Goal: Information Seeking & Learning: Learn about a topic

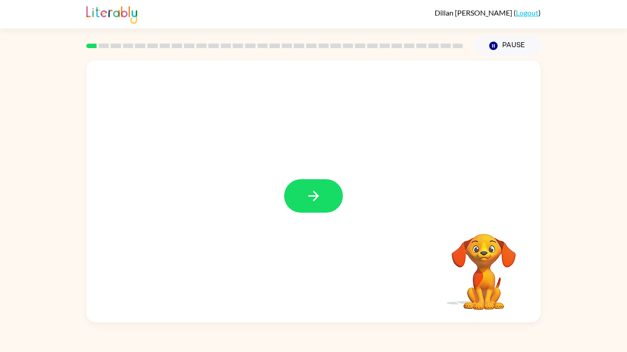
click at [304, 190] on button "button" at bounding box center [313, 196] width 59 height 34
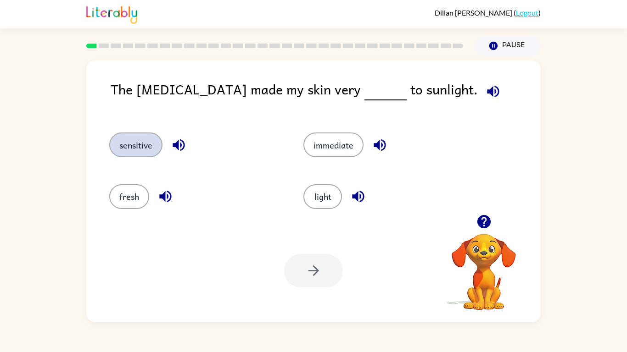
click at [155, 143] on button "sensitive" at bounding box center [135, 145] width 53 height 25
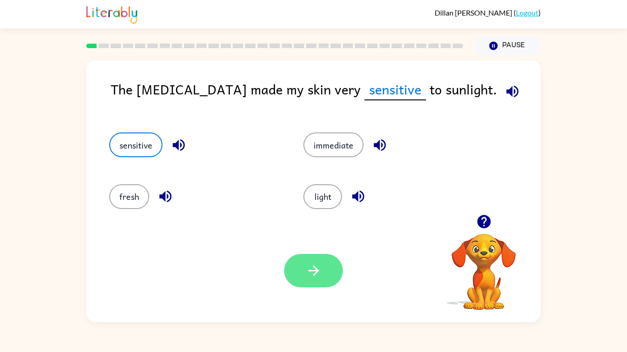
click at [328, 274] on button "button" at bounding box center [313, 271] width 59 height 34
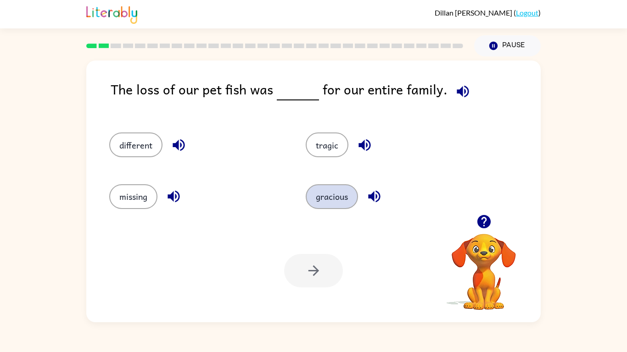
click at [332, 198] on button "gracious" at bounding box center [332, 196] width 52 height 25
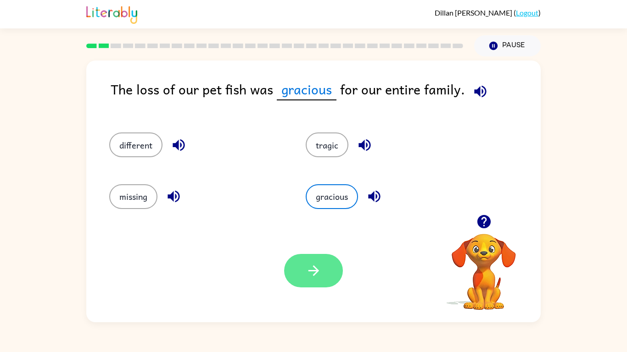
click at [312, 274] on button "button" at bounding box center [313, 271] width 59 height 34
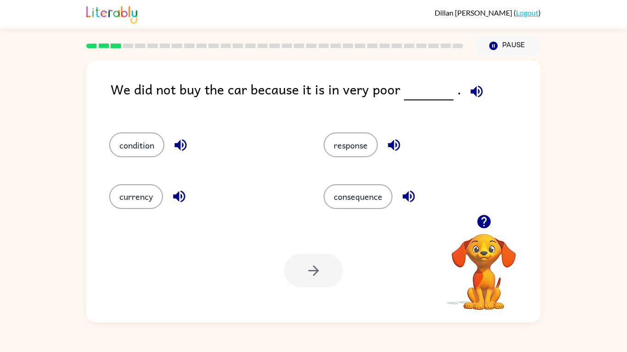
click at [484, 218] on icon "button" at bounding box center [484, 222] width 16 height 16
click at [484, 218] on div "consequence" at bounding box center [413, 192] width 214 height 51
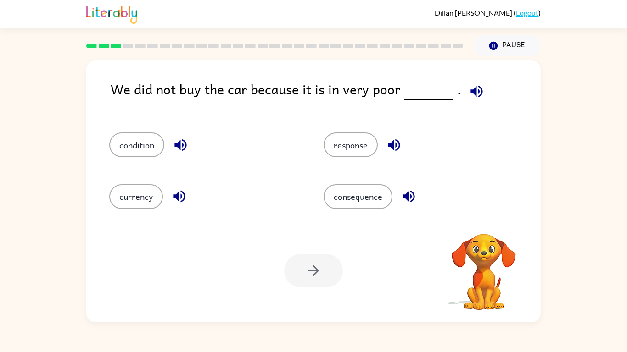
click at [484, 218] on div "consequence" at bounding box center [413, 192] width 214 height 51
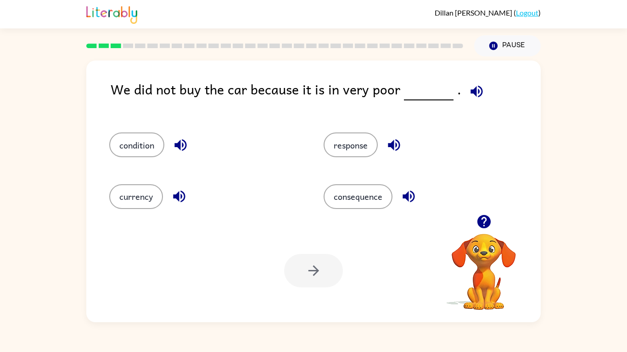
click at [484, 218] on icon "button" at bounding box center [484, 222] width 16 height 16
click at [484, 218] on div "consequence" at bounding box center [413, 192] width 214 height 51
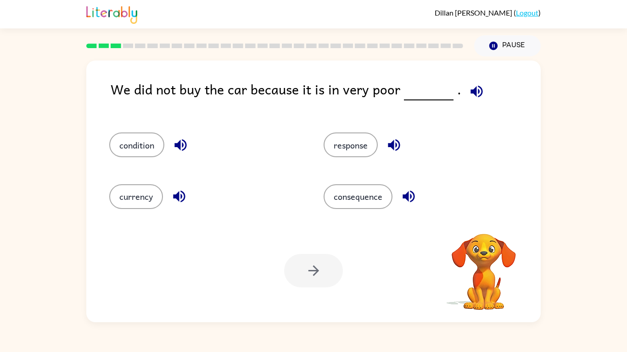
click at [484, 218] on div "consequence" at bounding box center [413, 192] width 214 height 51
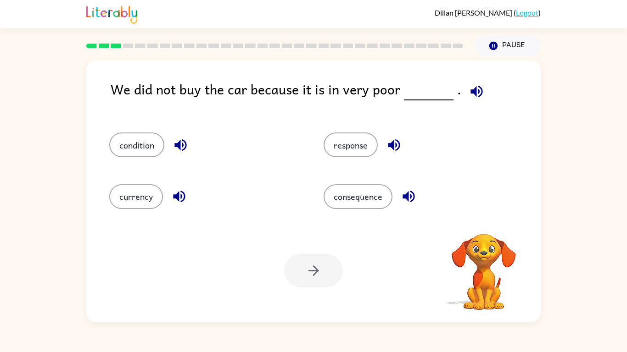
click at [484, 218] on div "consequence" at bounding box center [413, 192] width 214 height 51
click at [134, 153] on button "condition" at bounding box center [136, 145] width 55 height 25
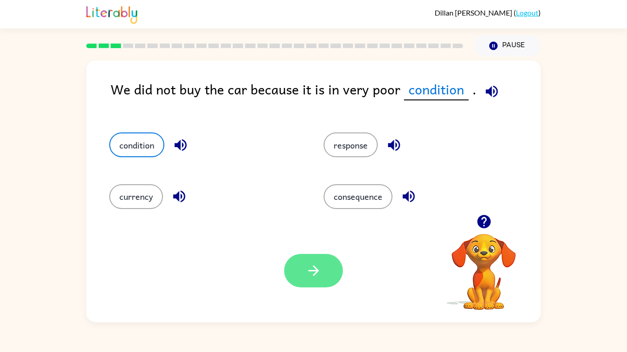
click at [300, 274] on button "button" at bounding box center [313, 271] width 59 height 34
click at [300, 274] on div at bounding box center [313, 271] width 59 height 34
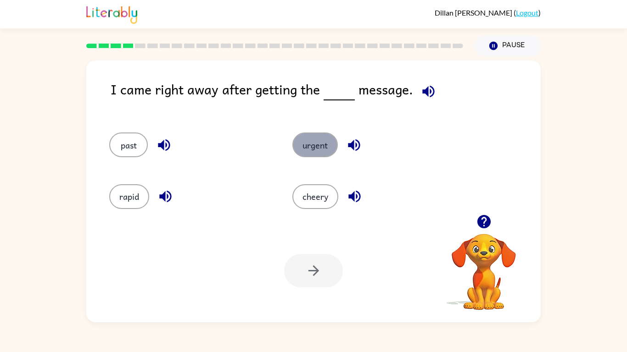
click at [316, 145] on button "urgent" at bounding box center [314, 145] width 45 height 25
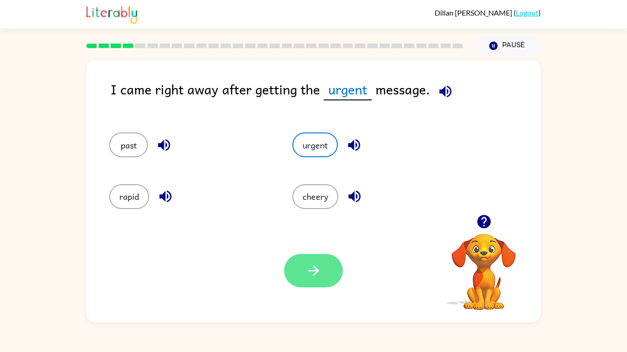
click at [315, 267] on icon "button" at bounding box center [314, 271] width 16 height 16
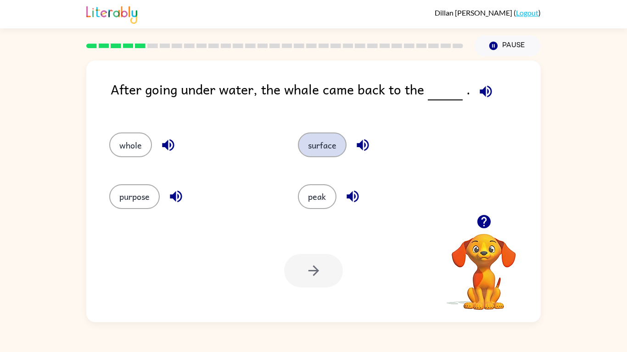
click at [318, 136] on button "surface" at bounding box center [322, 145] width 49 height 25
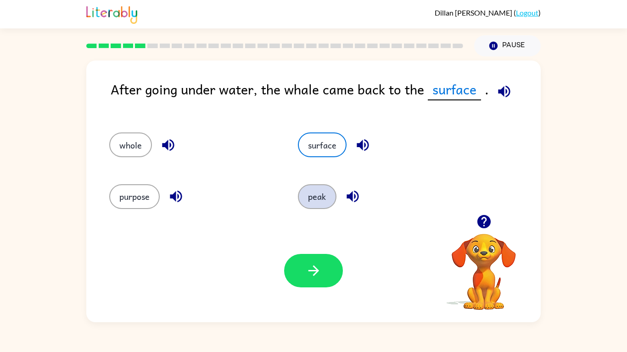
click at [318, 189] on button "peak" at bounding box center [317, 196] width 39 height 25
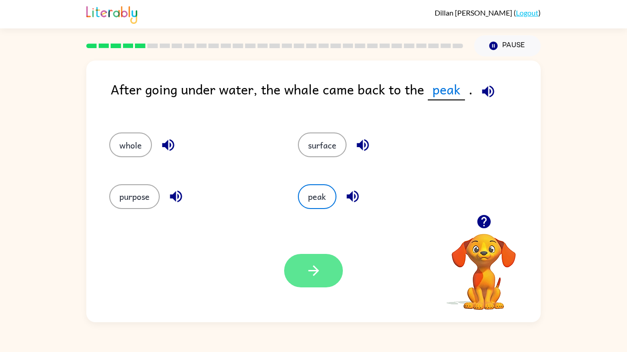
click at [306, 274] on button "button" at bounding box center [313, 271] width 59 height 34
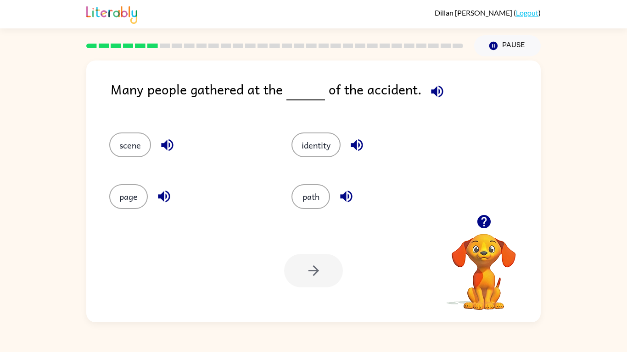
click at [306, 274] on div at bounding box center [313, 271] width 59 height 34
click at [318, 274] on div at bounding box center [313, 271] width 59 height 34
click at [483, 234] on div at bounding box center [484, 221] width 92 height 23
click at [296, 197] on button "path" at bounding box center [310, 196] width 39 height 25
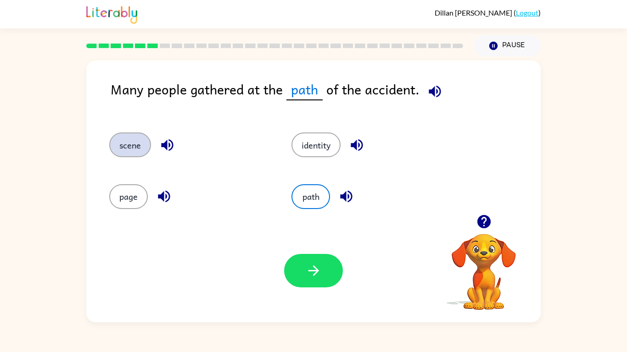
click at [140, 149] on button "scene" at bounding box center [130, 145] width 42 height 25
click at [289, 217] on div "path" at bounding box center [365, 192] width 182 height 51
click at [306, 252] on div "Your browser must support playing .mp4 files to use Literably. Please try using…" at bounding box center [313, 270] width 454 height 103
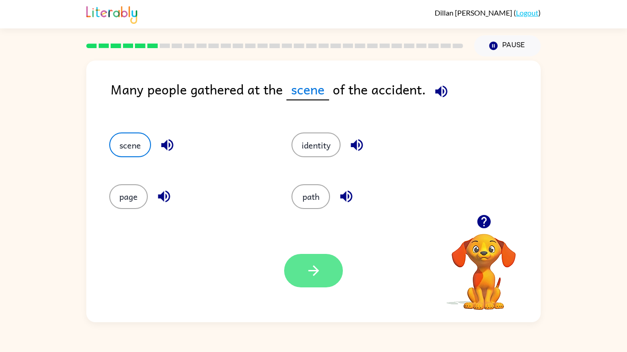
click at [306, 255] on button "button" at bounding box center [313, 271] width 59 height 34
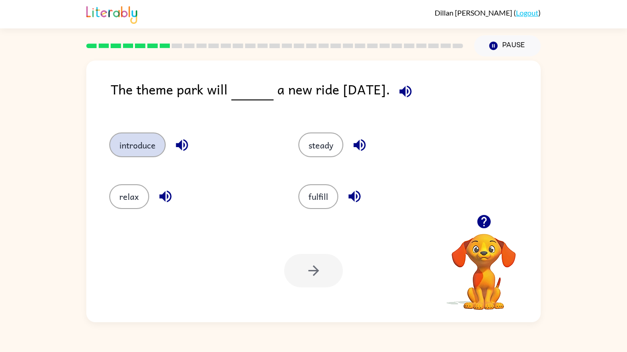
click at [160, 146] on button "introduce" at bounding box center [137, 145] width 56 height 25
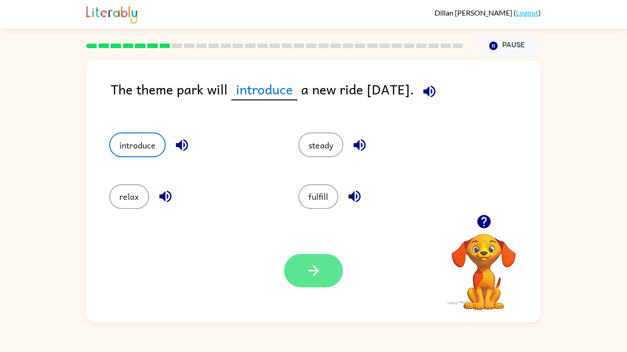
click at [328, 274] on button "button" at bounding box center [313, 271] width 59 height 34
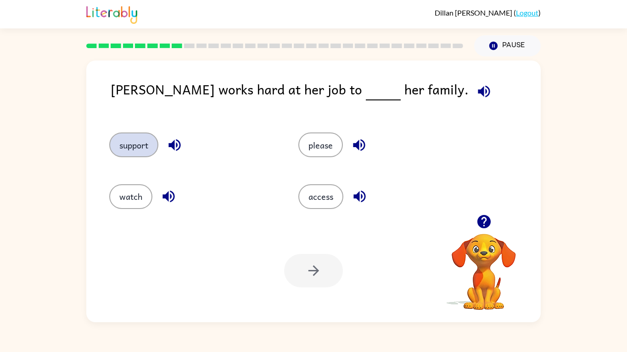
click at [129, 146] on button "support" at bounding box center [133, 145] width 49 height 25
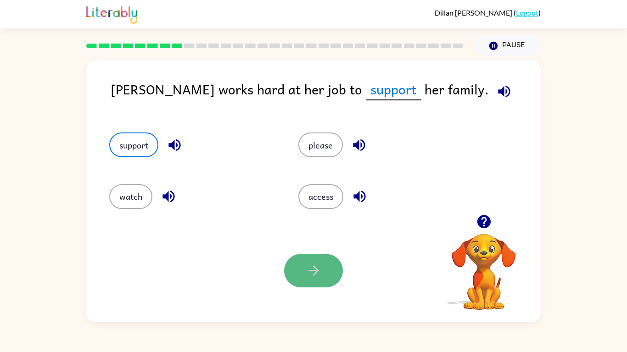
click at [315, 274] on button "button" at bounding box center [313, 271] width 59 height 34
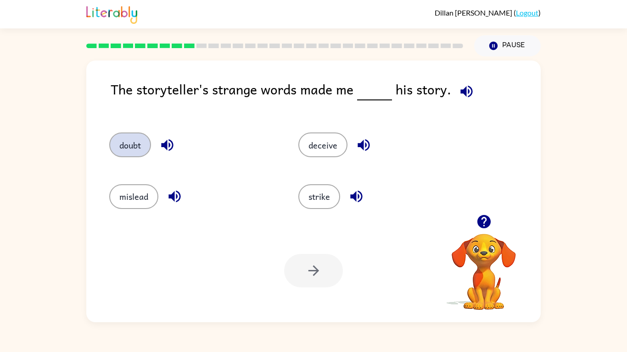
click at [131, 139] on button "doubt" at bounding box center [130, 145] width 42 height 25
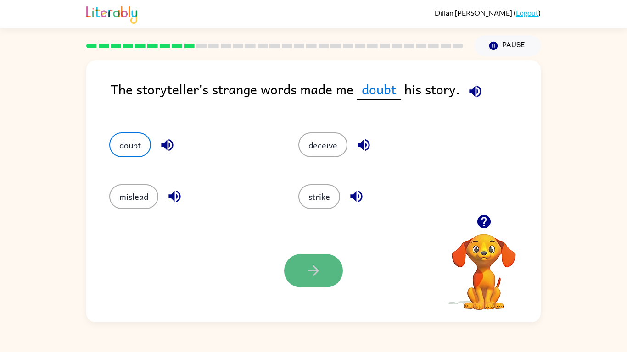
click at [292, 257] on button "button" at bounding box center [313, 271] width 59 height 34
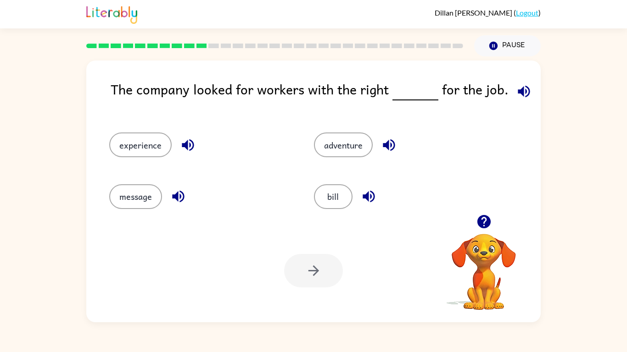
click at [292, 257] on div at bounding box center [313, 271] width 59 height 34
click at [322, 199] on button "bill" at bounding box center [333, 196] width 39 height 25
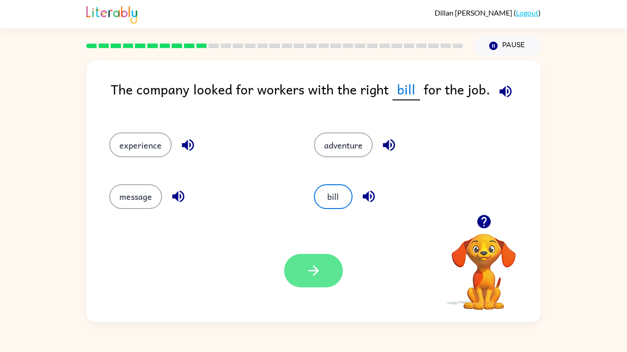
click at [313, 274] on button "button" at bounding box center [313, 271] width 59 height 34
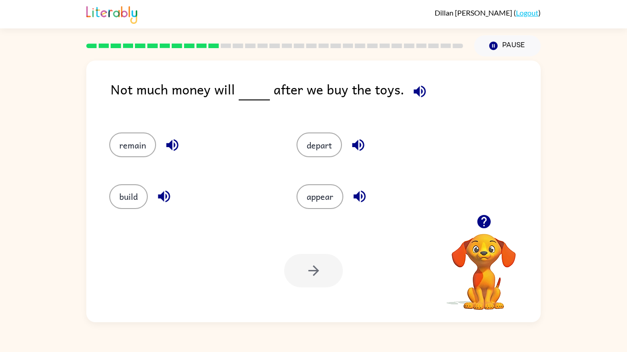
drag, startPoint x: 150, startPoint y: 90, endPoint x: 241, endPoint y: 90, distance: 90.9
click at [241, 90] on div "Not much money will after we buy the toys." at bounding box center [326, 96] width 430 height 35
click at [139, 139] on button "remain" at bounding box center [132, 145] width 47 height 25
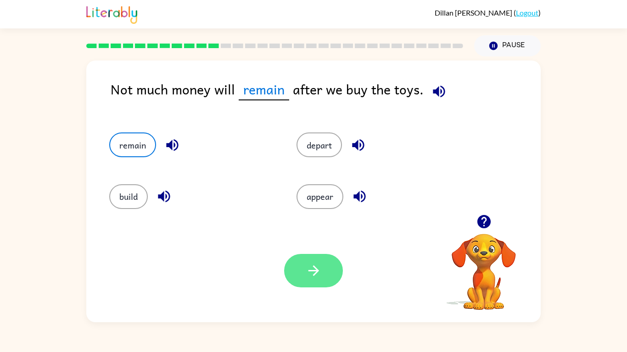
click at [307, 274] on button "button" at bounding box center [313, 271] width 59 height 34
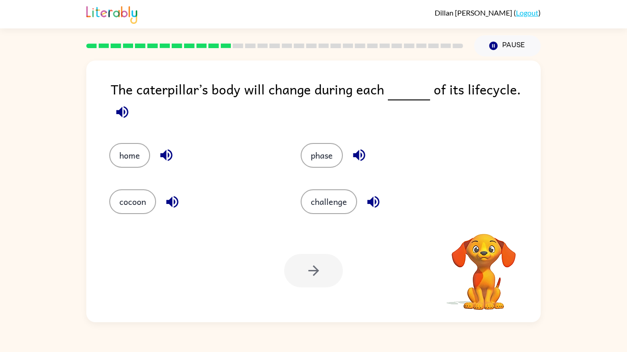
click at [307, 274] on div "Your browser must support playing .mp4 files to use Literably. Please try using…" at bounding box center [313, 270] width 454 height 103
click at [323, 151] on button "phase" at bounding box center [322, 155] width 42 height 25
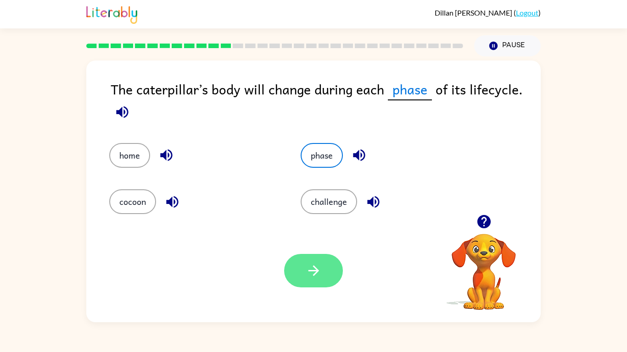
click at [320, 269] on icon "button" at bounding box center [314, 271] width 16 height 16
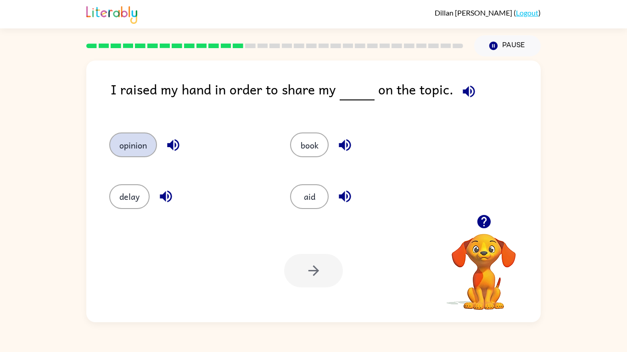
click at [136, 140] on button "opinion" at bounding box center [133, 145] width 48 height 25
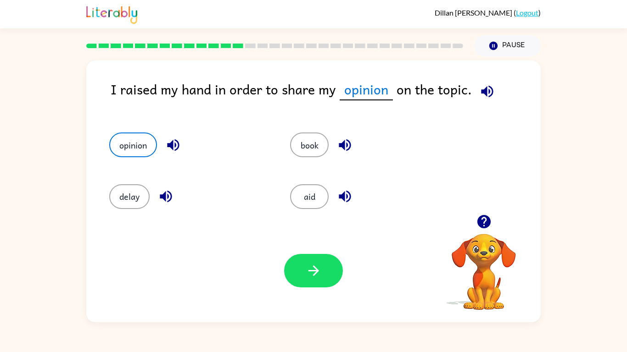
click at [307, 248] on div "Your browser must support playing .mp4 files to use Literably. Please try using…" at bounding box center [313, 270] width 454 height 103
click at [311, 254] on button "button" at bounding box center [313, 271] width 59 height 34
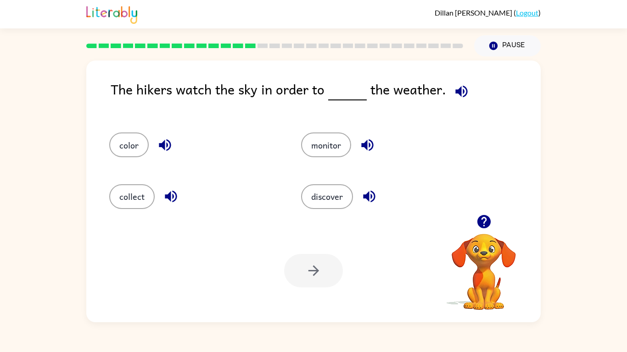
click at [0, 180] on div "The hikers watch the sky in order to the weather. color monitor collect discove…" at bounding box center [313, 189] width 627 height 266
click at [337, 123] on div "monitor" at bounding box center [380, 140] width 192 height 51
click at [334, 136] on button "monitor" at bounding box center [326, 145] width 50 height 25
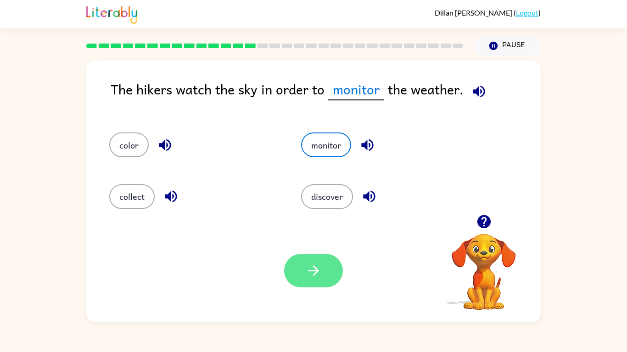
click at [308, 274] on button "button" at bounding box center [313, 271] width 59 height 34
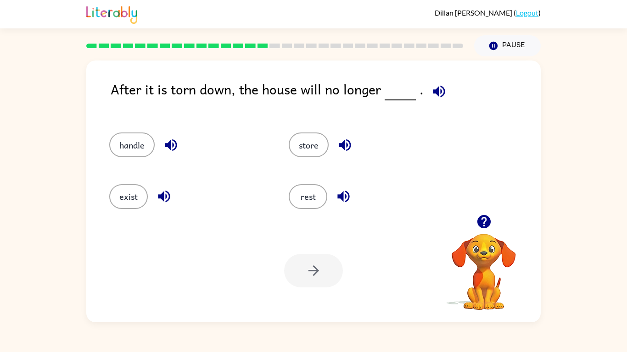
click at [414, 224] on div "Your browser must support playing .mp4 files to use Literably. Please try using…" at bounding box center [313, 270] width 454 height 103
click at [113, 207] on div "exist" at bounding box center [188, 196] width 158 height 25
click at [118, 201] on button "exist" at bounding box center [128, 196] width 39 height 25
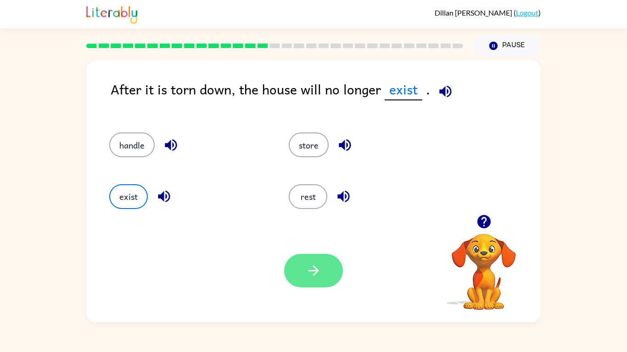
click at [320, 274] on button "button" at bounding box center [313, 271] width 59 height 34
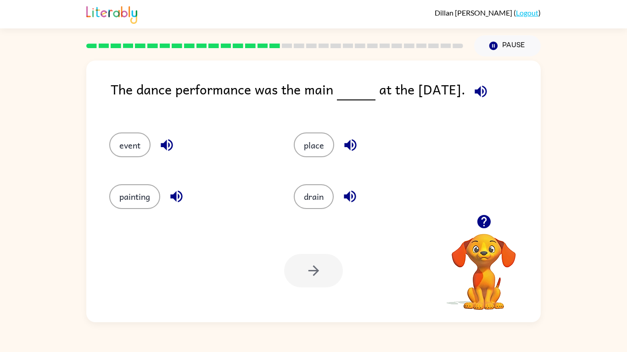
click at [320, 274] on div at bounding box center [313, 271] width 59 height 34
click at [116, 148] on button "event" at bounding box center [129, 145] width 41 height 25
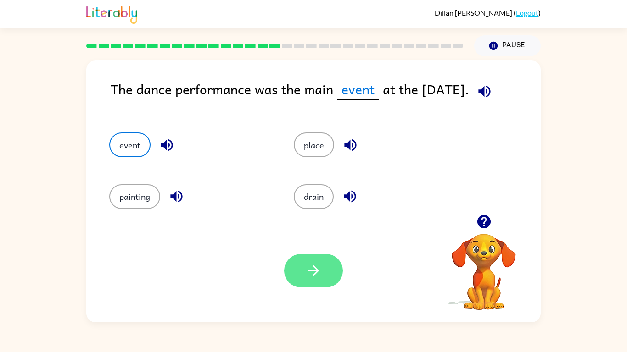
click at [301, 274] on button "button" at bounding box center [313, 271] width 59 height 34
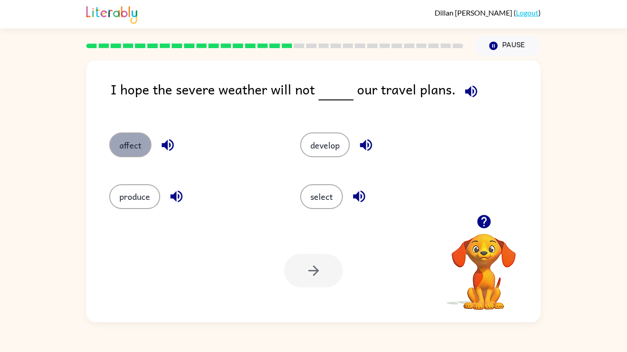
click at [136, 148] on button "affect" at bounding box center [130, 145] width 42 height 25
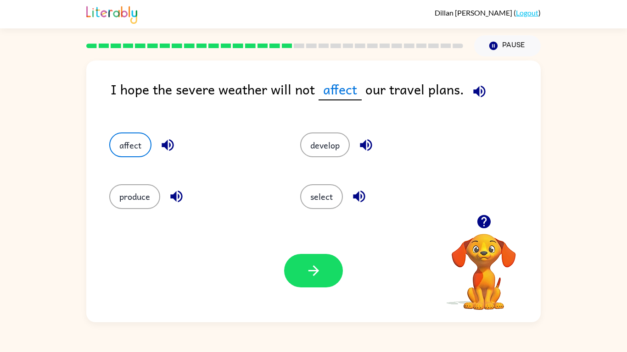
click at [303, 274] on div "Your browser must support playing .mp4 files to use Literably. Please try using…" at bounding box center [313, 270] width 454 height 103
click at [301, 274] on button "button" at bounding box center [313, 271] width 59 height 34
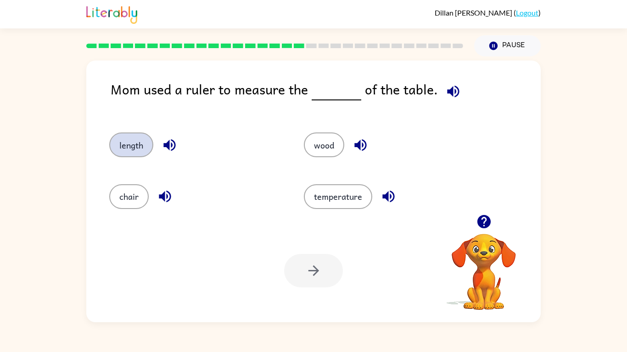
click at [134, 152] on button "length" at bounding box center [131, 145] width 44 height 25
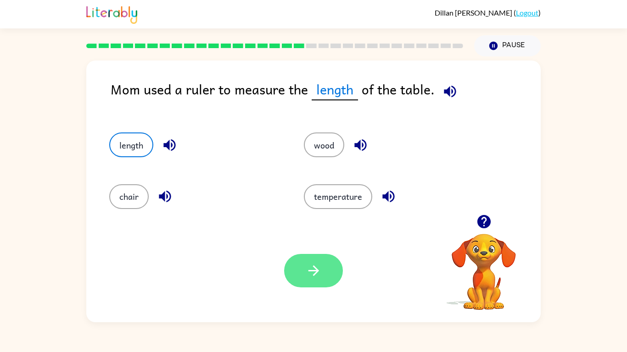
click at [329, 272] on button "button" at bounding box center [313, 271] width 59 height 34
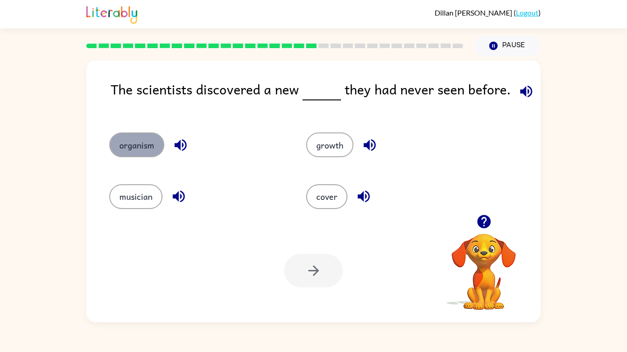
click at [116, 151] on button "organism" at bounding box center [136, 145] width 55 height 25
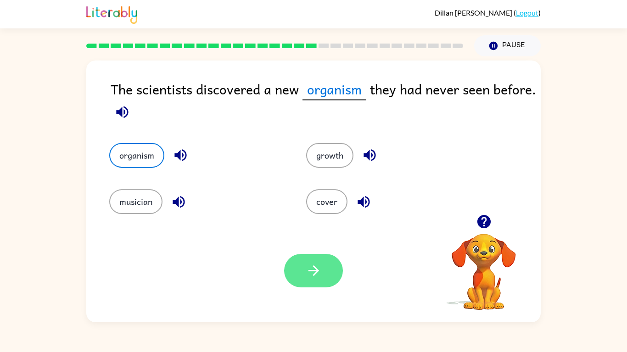
click at [313, 274] on button "button" at bounding box center [313, 271] width 59 height 34
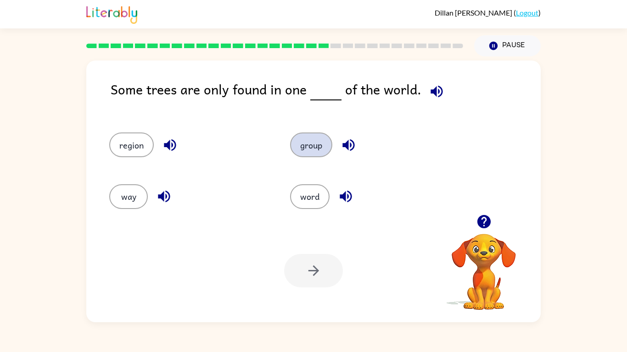
click at [300, 155] on button "group" at bounding box center [311, 145] width 42 height 25
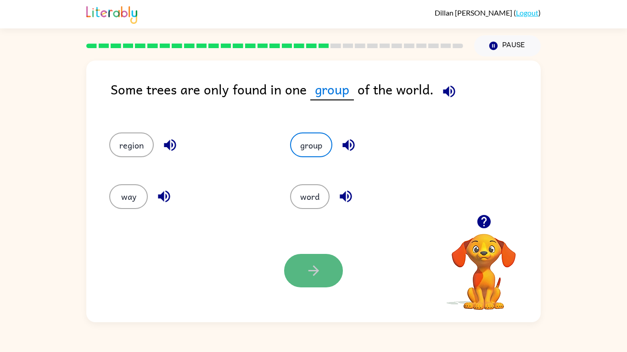
click at [331, 270] on button "button" at bounding box center [313, 271] width 59 height 34
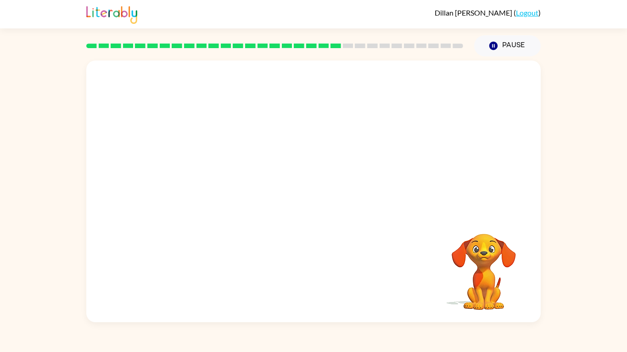
click at [253, 183] on video "Your browser must support playing .mp4 files to use Literably. Please try using…" at bounding box center [313, 138] width 454 height 154
click at [288, 182] on div at bounding box center [313, 196] width 59 height 34
click at [289, 185] on button "button" at bounding box center [313, 196] width 59 height 34
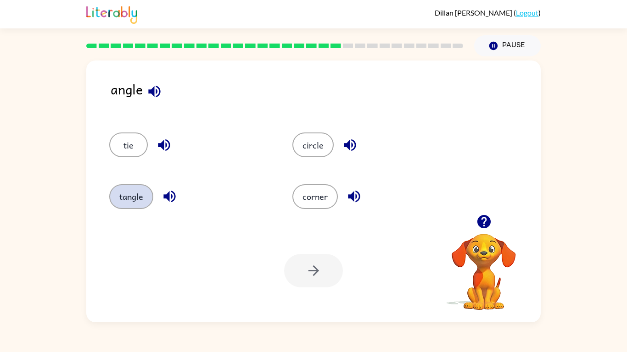
click at [126, 201] on button "tangle" at bounding box center [131, 196] width 44 height 25
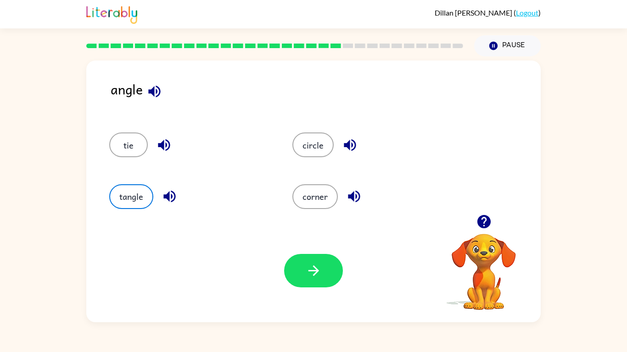
click at [281, 274] on div "Your browser must support playing .mp4 files to use Literably. Please try using…" at bounding box center [313, 270] width 454 height 103
click at [294, 274] on button "button" at bounding box center [313, 271] width 59 height 34
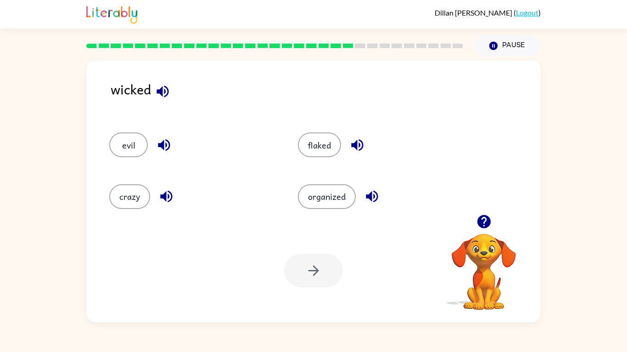
click at [129, 262] on div "Your browser must support playing .mp4 files to use Literably. Please try using…" at bounding box center [313, 270] width 454 height 103
click at [136, 190] on button "crazy" at bounding box center [129, 196] width 41 height 25
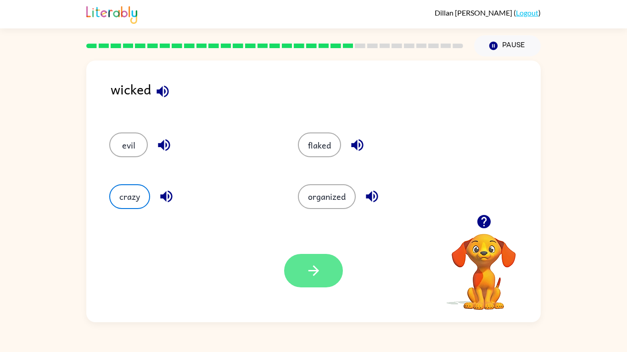
click at [328, 271] on button "button" at bounding box center [313, 271] width 59 height 34
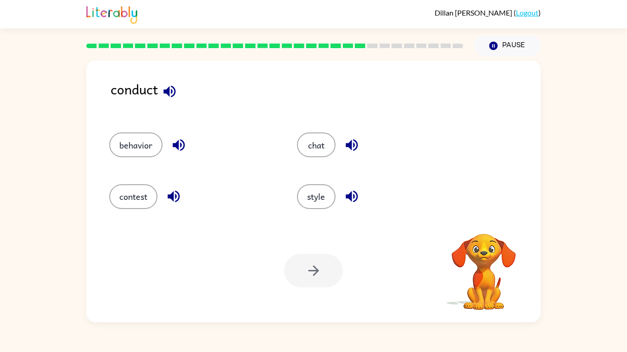
click at [328, 271] on div at bounding box center [313, 271] width 59 height 34
click at [319, 192] on button "style" at bounding box center [316, 196] width 39 height 25
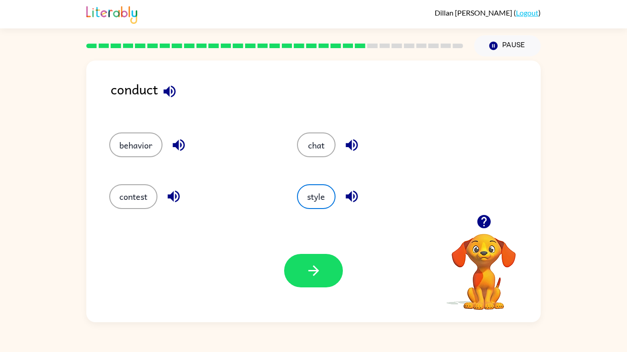
click at [278, 272] on div "Your browser must support playing .mp4 files to use Literably. Please try using…" at bounding box center [313, 270] width 454 height 103
click at [309, 267] on icon "button" at bounding box center [314, 271] width 16 height 16
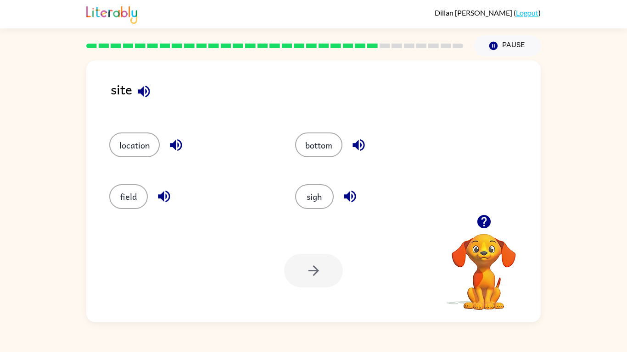
click at [145, 162] on div "location" at bounding box center [185, 140] width 186 height 51
click at [139, 156] on button "location" at bounding box center [134, 145] width 50 height 25
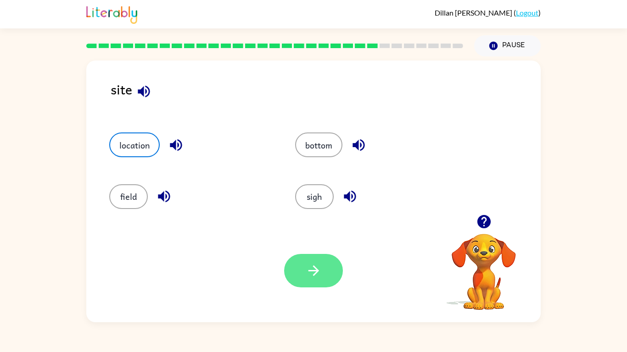
click at [315, 274] on button "button" at bounding box center [313, 271] width 59 height 34
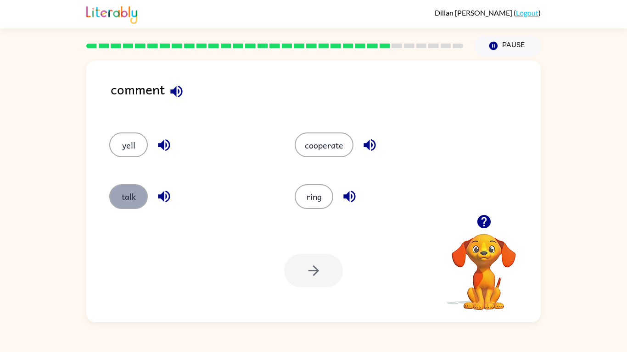
click at [117, 204] on button "talk" at bounding box center [128, 196] width 39 height 25
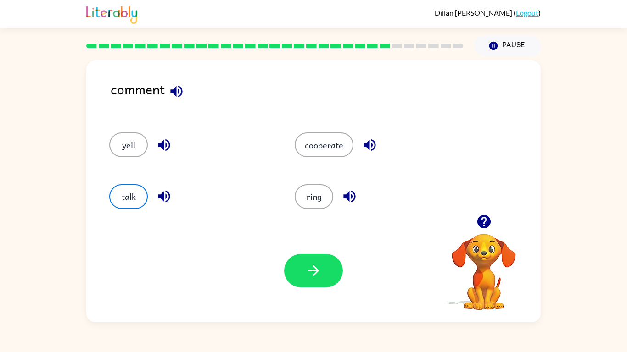
click at [281, 263] on div "Your browser must support playing .mp4 files to use Literably. Please try using…" at bounding box center [313, 270] width 454 height 103
click at [299, 274] on button "button" at bounding box center [313, 271] width 59 height 34
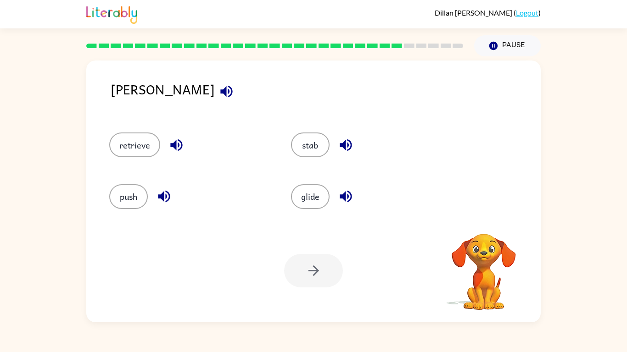
click at [299, 274] on div at bounding box center [313, 271] width 59 height 34
click at [323, 144] on button "stab" at bounding box center [310, 145] width 39 height 25
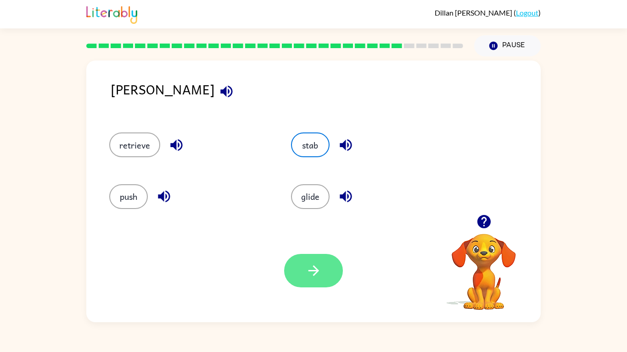
click at [330, 274] on button "button" at bounding box center [313, 271] width 59 height 34
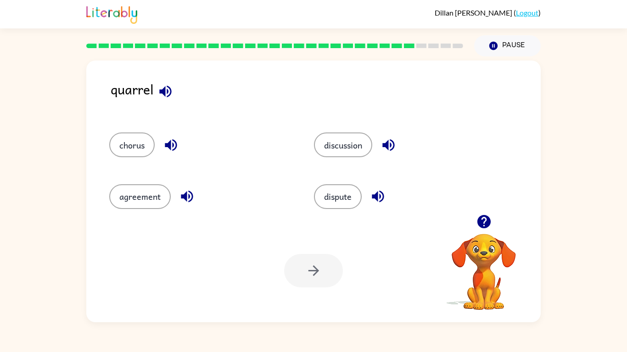
click at [302, 177] on div "dispute" at bounding box center [398, 192] width 205 height 51
click at [348, 170] on div "dispute" at bounding box center [398, 192] width 205 height 51
click at [346, 163] on div "discussion" at bounding box center [398, 140] width 205 height 51
click at [133, 191] on button "agreement" at bounding box center [139, 196] width 61 height 25
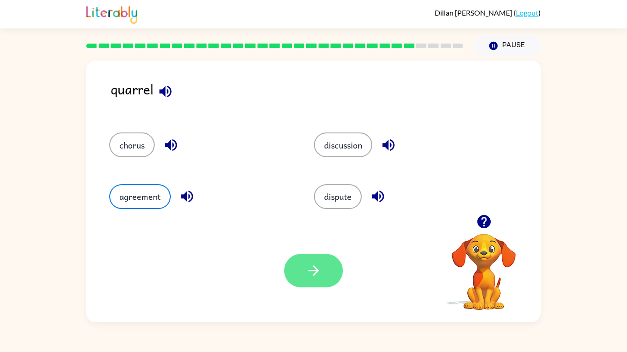
click at [318, 273] on icon "button" at bounding box center [314, 271] width 16 height 16
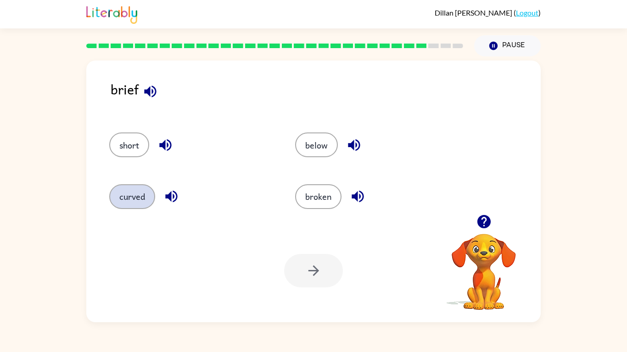
click at [130, 192] on button "curved" at bounding box center [132, 196] width 46 height 25
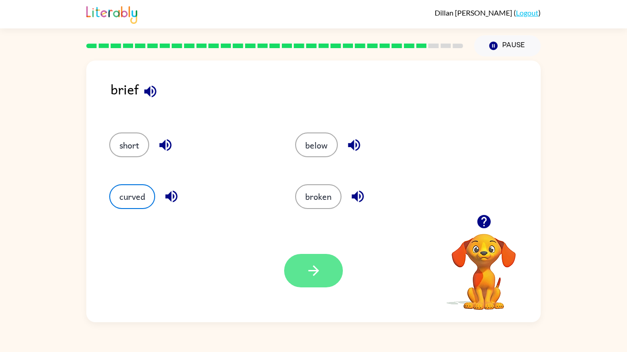
click at [336, 274] on button "button" at bounding box center [313, 271] width 59 height 34
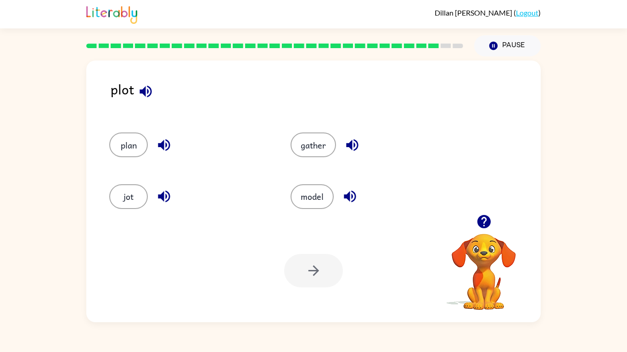
click at [152, 196] on button "button" at bounding box center [163, 196] width 23 height 23
click at [142, 193] on button "jot" at bounding box center [128, 196] width 39 height 25
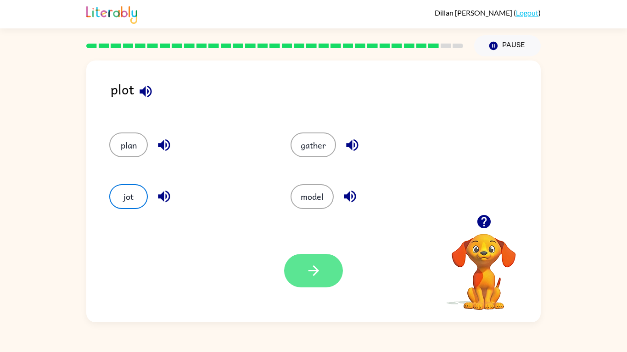
click at [323, 274] on button "button" at bounding box center [313, 271] width 59 height 34
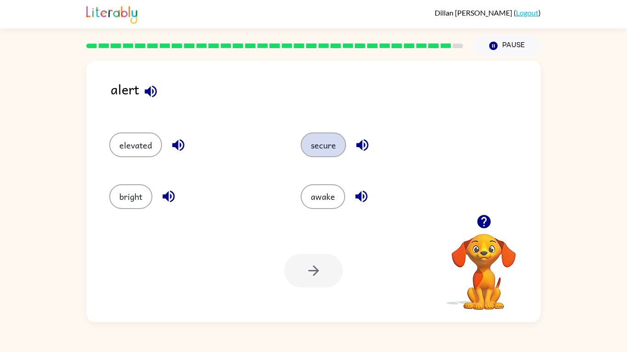
click at [326, 140] on button "secure" at bounding box center [323, 145] width 45 height 25
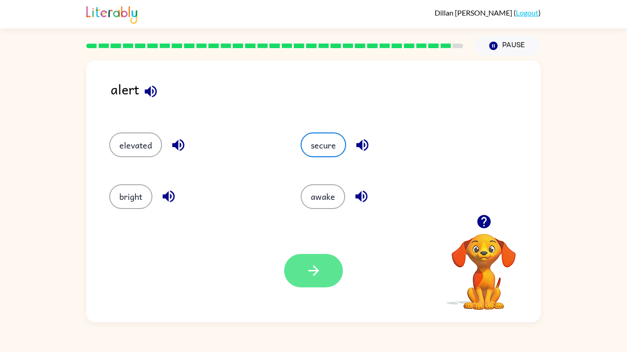
click at [322, 274] on button "button" at bounding box center [313, 271] width 59 height 34
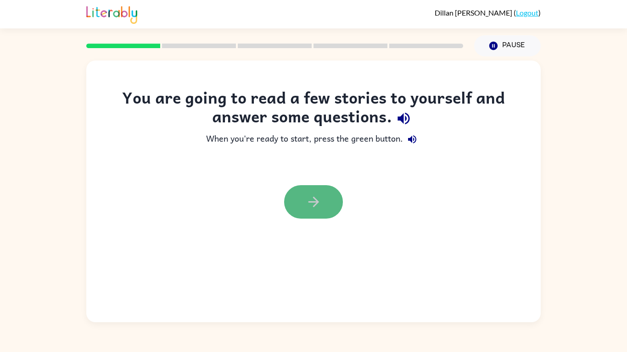
click at [318, 192] on button "button" at bounding box center [313, 202] width 59 height 34
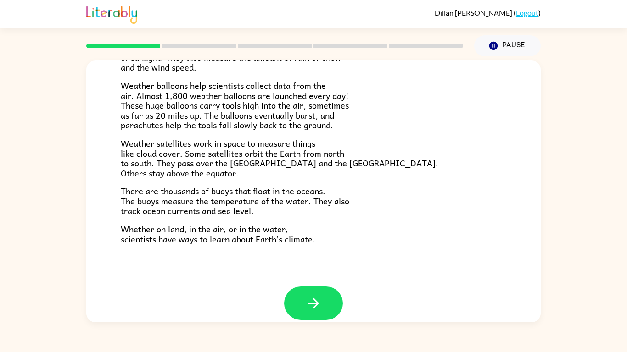
scroll to position [244, 0]
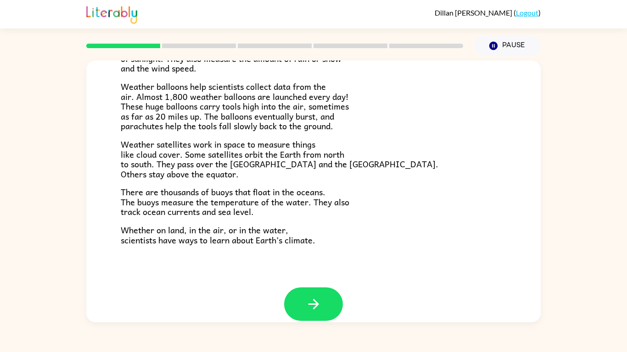
click at [135, 227] on span "Whether on land, in the air, or in the water, scientists have ways to learn abo…" at bounding box center [218, 234] width 195 height 23
click at [318, 298] on icon "button" at bounding box center [314, 304] width 16 height 16
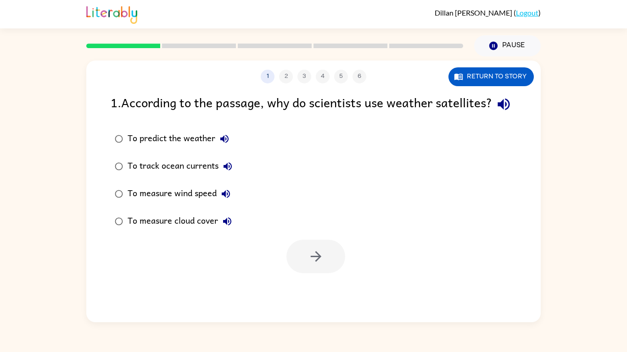
scroll to position [0, 0]
click at [194, 203] on div "To measure wind speed" at bounding box center [181, 194] width 107 height 18
click at [321, 274] on button "button" at bounding box center [315, 257] width 59 height 34
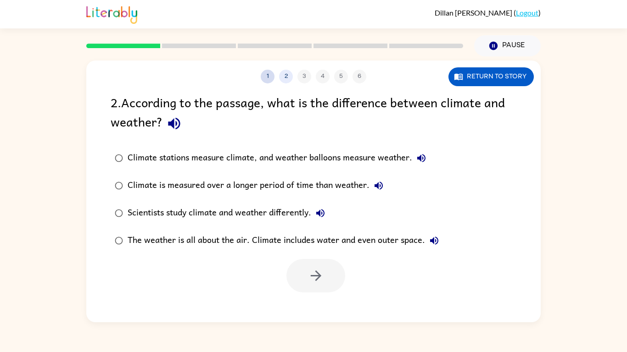
click at [268, 76] on button "1" at bounding box center [268, 77] width 14 height 14
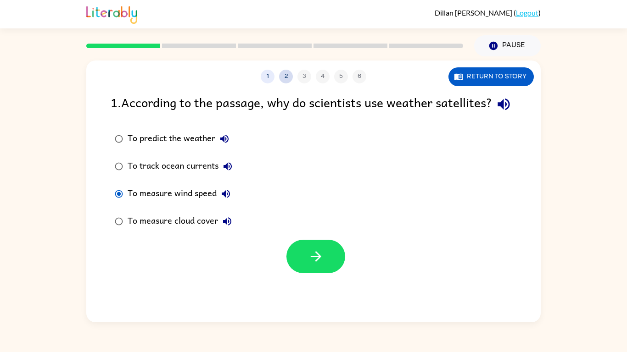
click at [290, 73] on button "2" at bounding box center [286, 77] width 14 height 14
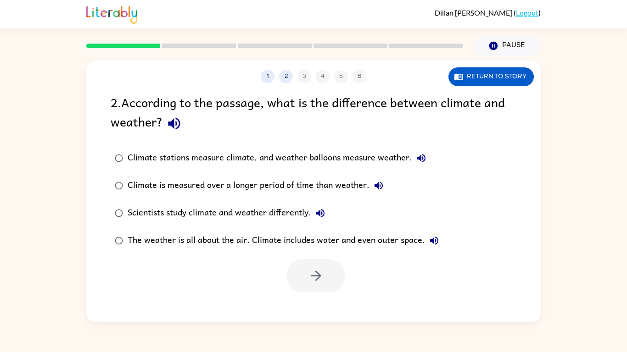
click at [302, 76] on div "1 2 3 4 5 6" at bounding box center [313, 77] width 454 height 14
click at [285, 75] on button "2" at bounding box center [286, 77] width 14 height 14
click at [313, 164] on div "Climate stations measure climate, and weather balloons measure weather." at bounding box center [279, 158] width 303 height 18
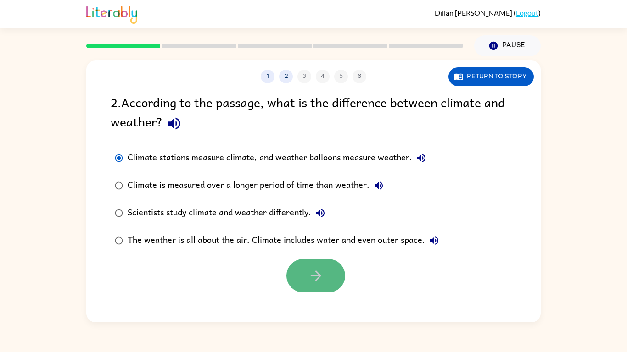
click at [313, 272] on icon "button" at bounding box center [316, 276] width 16 height 16
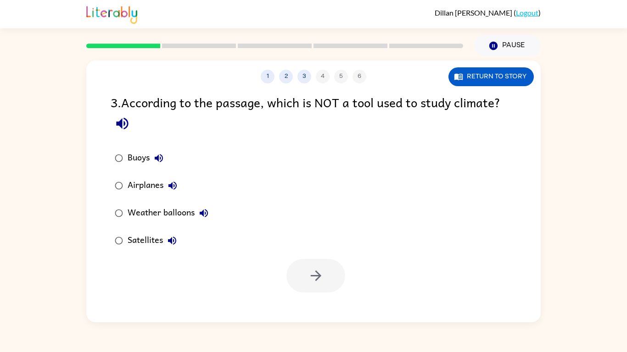
click at [151, 191] on div "Airplanes" at bounding box center [155, 186] width 54 height 18
click at [325, 278] on button "button" at bounding box center [315, 276] width 59 height 34
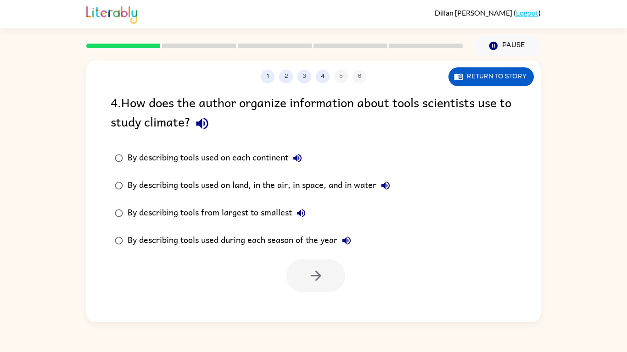
click at [221, 208] on div "By describing tools from largest to smallest" at bounding box center [219, 213] width 183 height 18
click at [274, 166] on div "By describing tools used on each continent" at bounding box center [217, 158] width 179 height 18
click at [284, 184] on div "By describing tools used on land, in the air, in space, and in water" at bounding box center [261, 186] width 267 height 18
click at [313, 264] on button "button" at bounding box center [315, 276] width 59 height 34
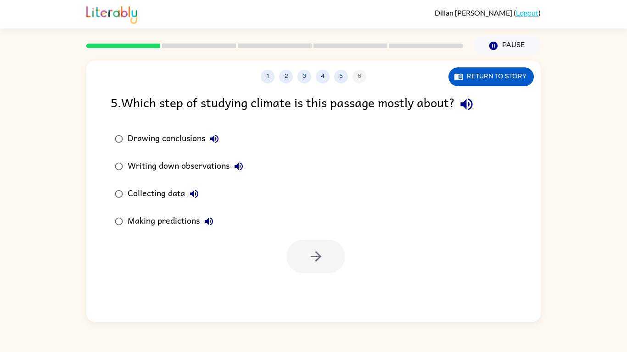
click at [152, 188] on div "Collecting data" at bounding box center [166, 194] width 76 height 18
click at [319, 273] on button "button" at bounding box center [315, 257] width 59 height 34
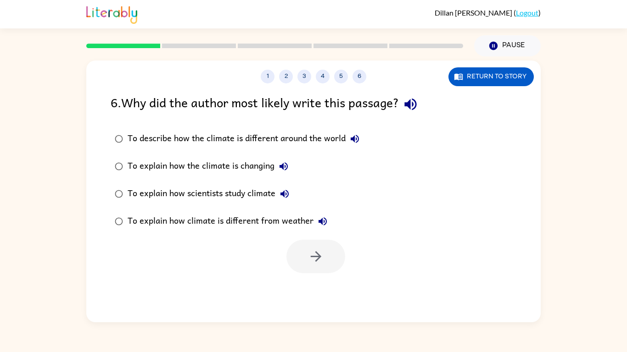
click at [329, 320] on div "1 2 3 4 5 6 Return to story 6 . Why did the author most likely write this passa…" at bounding box center [313, 192] width 454 height 262
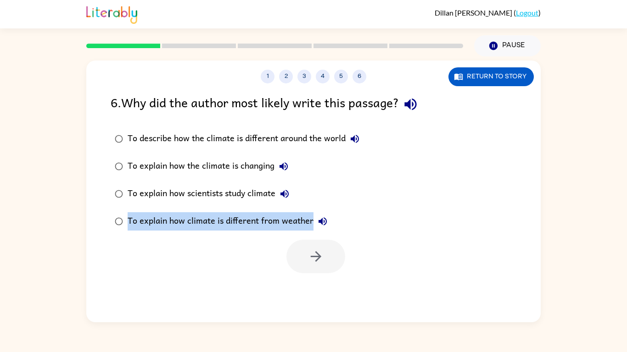
click at [329, 320] on div "1 2 3 4 5 6 Return to story 6 . Why did the author most likely write this passa…" at bounding box center [313, 192] width 454 height 262
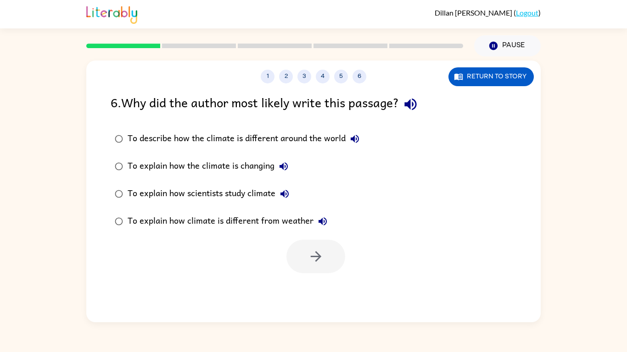
click at [236, 197] on div "To explain how scientists study climate" at bounding box center [211, 194] width 166 height 18
click at [230, 168] on div "To explain how the climate is changing" at bounding box center [210, 166] width 165 height 18
click at [311, 261] on icon "button" at bounding box center [316, 257] width 16 height 16
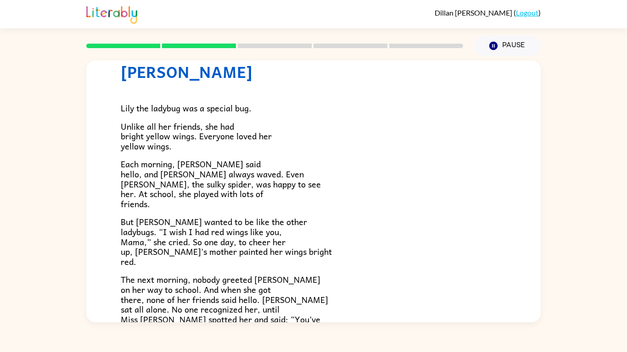
scroll to position [24, 0]
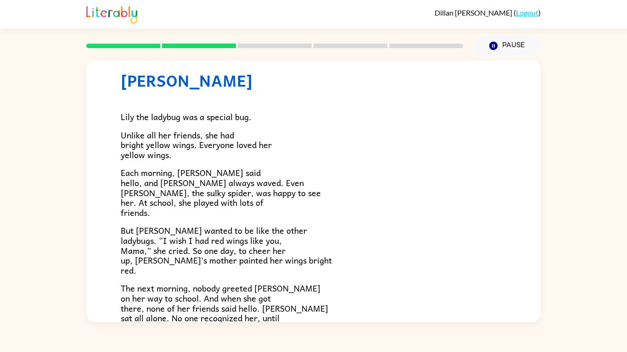
click at [311, 261] on p "But Lily wanted to be like the other ladybugs. “I wish I had red wings like you…" at bounding box center [313, 251] width 385 height 50
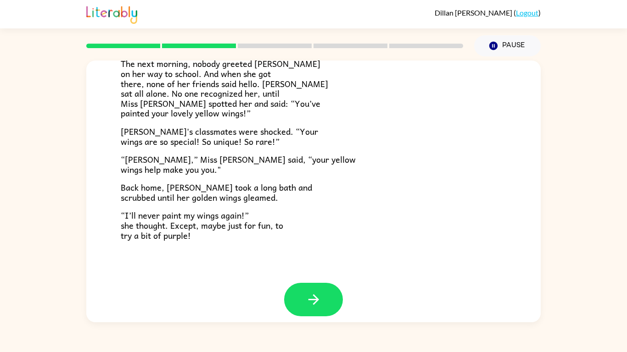
scroll to position [257, 0]
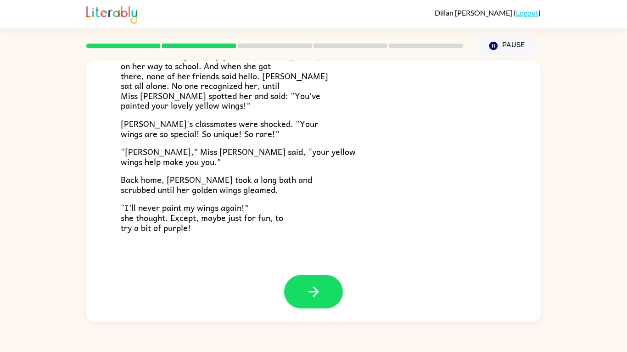
click at [305, 285] on button "button" at bounding box center [313, 292] width 59 height 34
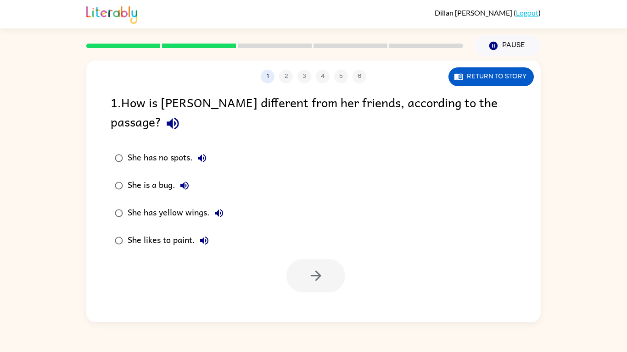
scroll to position [0, 0]
click at [149, 177] on div "She is a bug." at bounding box center [161, 186] width 66 height 18
click at [303, 259] on button "button" at bounding box center [315, 276] width 59 height 34
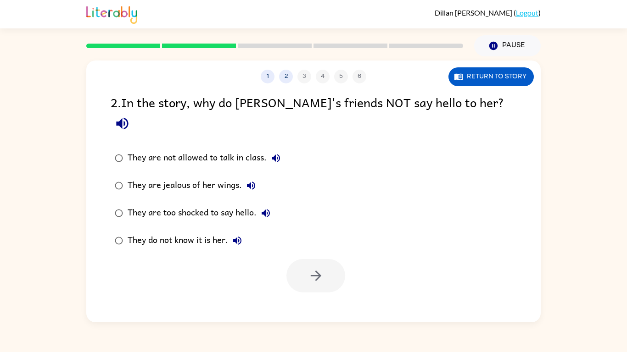
click at [173, 204] on div "They are too shocked to say hello." at bounding box center [201, 213] width 147 height 18
click at [331, 264] on button "button" at bounding box center [315, 276] width 59 height 34
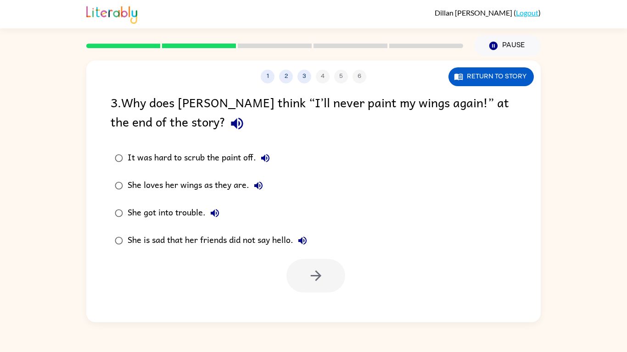
click at [161, 184] on div "She loves her wings as they are." at bounding box center [198, 186] width 140 height 18
click at [321, 279] on icon "button" at bounding box center [316, 276] width 16 height 16
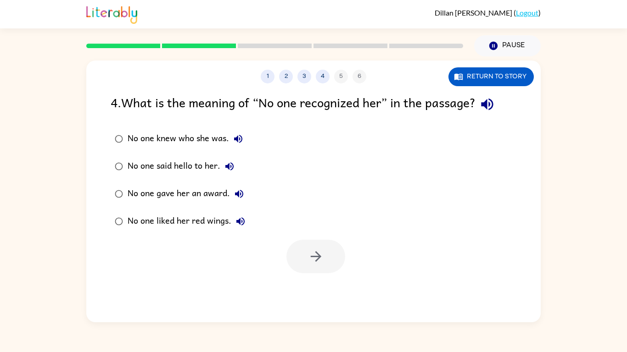
click at [174, 219] on div "No one liked her red wings." at bounding box center [189, 221] width 122 height 18
click at [241, 235] on div at bounding box center [313, 254] width 454 height 38
click at [283, 252] on div at bounding box center [313, 254] width 454 height 38
click at [285, 252] on div at bounding box center [313, 254] width 454 height 38
click at [289, 253] on button "button" at bounding box center [315, 257] width 59 height 34
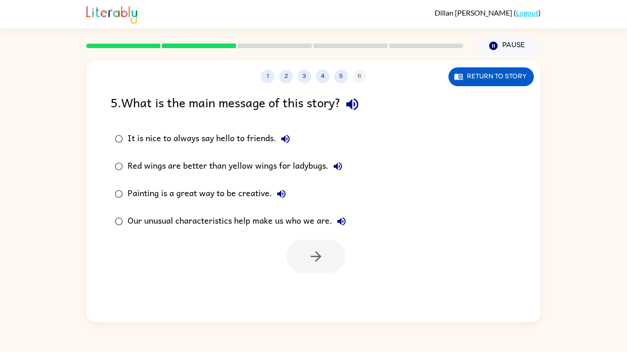
click at [205, 156] on label "Red wings are better than yellow wings for ladybugs." at bounding box center [231, 167] width 250 height 28
click at [301, 274] on div "1 2 3 4 5 6 Return to story 5 . What is the main message of this story? It is n…" at bounding box center [313, 192] width 454 height 262
click at [303, 267] on button "button" at bounding box center [315, 257] width 59 height 34
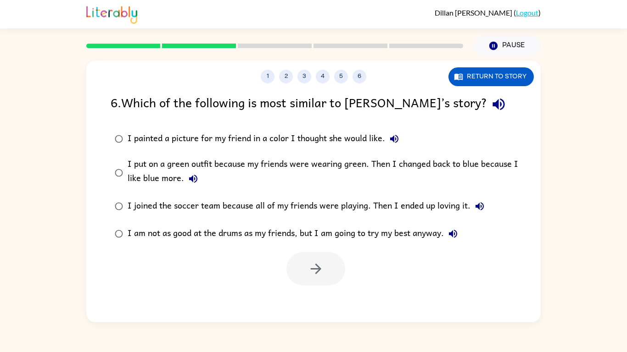
click at [362, 333] on div "Dillan Searles ( Logout ) Pause Pause 1 2 3 4 5 6 Return to story 6 . Which of …" at bounding box center [313, 176] width 627 height 352
click at [225, 231] on div "I am not as good at the drums as my friends, but I am going to try my best anyw…" at bounding box center [295, 234] width 335 height 18
click at [324, 279] on button "button" at bounding box center [315, 269] width 59 height 34
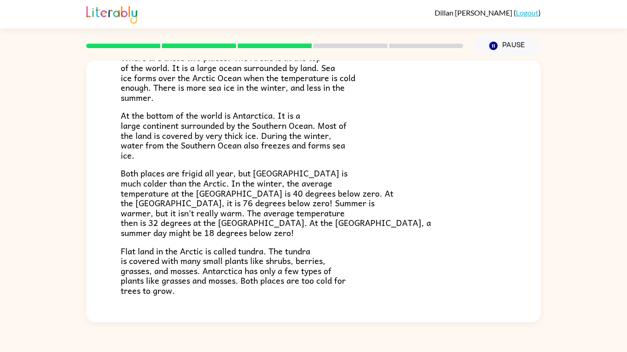
scroll to position [194, 0]
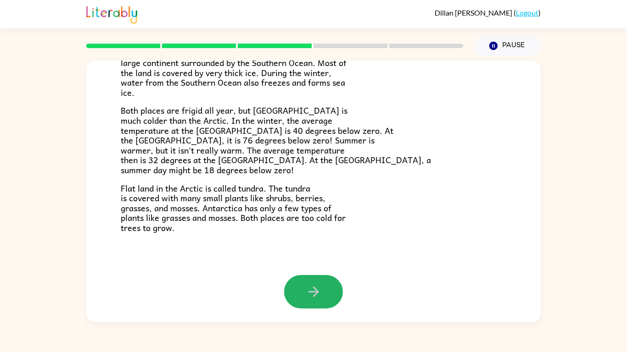
click at [324, 279] on button "button" at bounding box center [313, 292] width 59 height 34
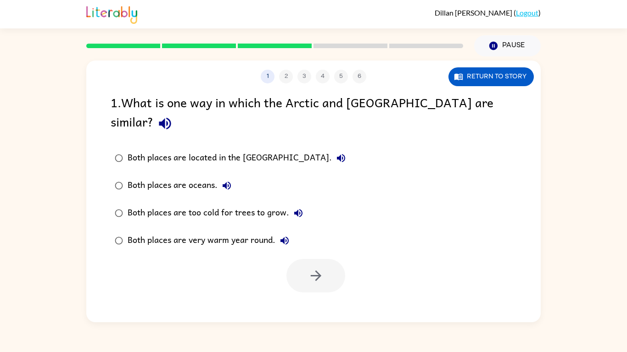
click at [324, 279] on div "1 2 3 4 5 6 Return to story 1 . What is one way in which the Arctic and Antarct…" at bounding box center [313, 192] width 454 height 262
click at [238, 232] on div "Both places are very warm year round." at bounding box center [211, 241] width 166 height 18
click at [333, 265] on button "button" at bounding box center [315, 276] width 59 height 34
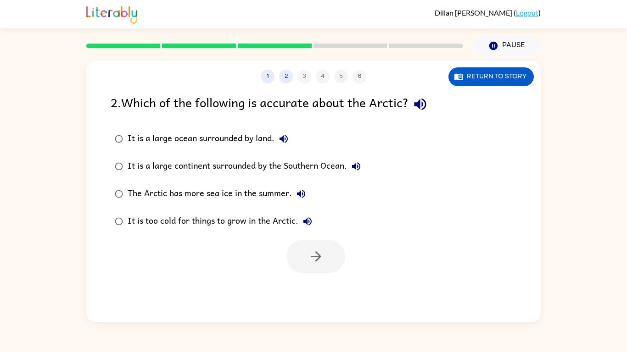
click at [254, 193] on div "The Arctic has more sea ice in the summer." at bounding box center [219, 194] width 183 height 18
click at [258, 216] on div "It is too cold for things to grow in the Arctic." at bounding box center [222, 221] width 189 height 18
click at [313, 252] on icon "button" at bounding box center [316, 257] width 16 height 16
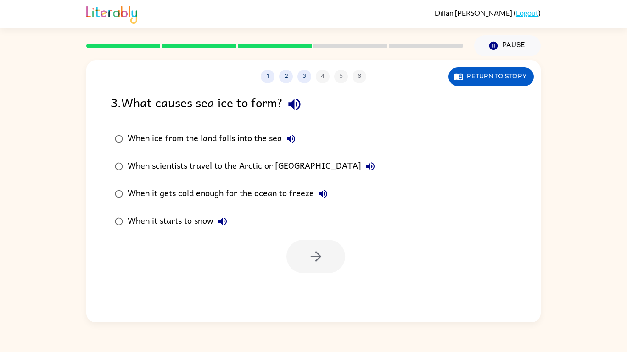
click at [249, 141] on div "When ice from the land falls into the sea" at bounding box center [214, 139] width 173 height 18
click at [324, 240] on button "button" at bounding box center [315, 257] width 59 height 34
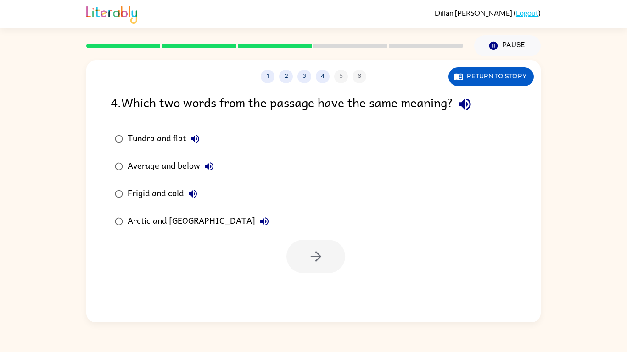
click at [173, 162] on div "Average and below" at bounding box center [173, 166] width 91 height 18
click at [288, 257] on button "button" at bounding box center [315, 257] width 59 height 34
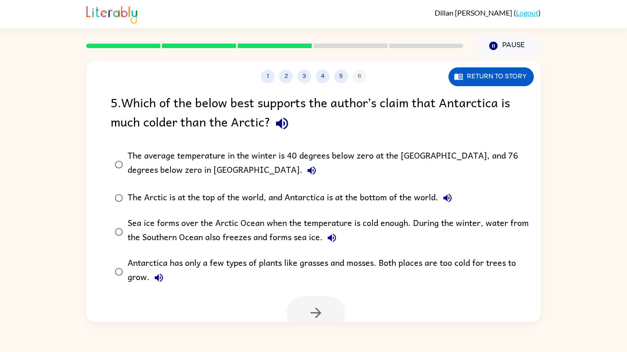
click at [171, 156] on div "The average temperature in the winter is 40 degrees below zero at the North Pol…" at bounding box center [328, 164] width 401 height 31
click at [318, 308] on icon "button" at bounding box center [316, 313] width 16 height 16
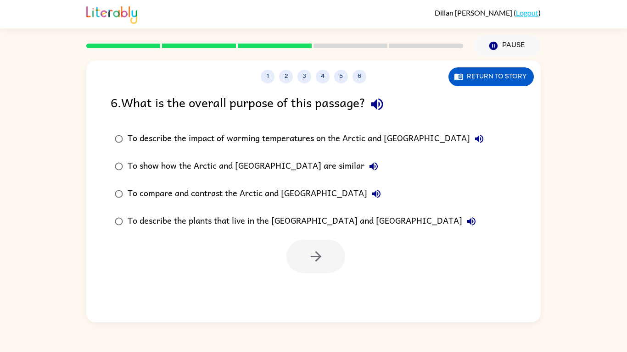
click at [274, 214] on div "To describe the plants that live in the Arctic and Antarctica" at bounding box center [304, 221] width 353 height 18
click at [316, 257] on icon "button" at bounding box center [315, 256] width 11 height 11
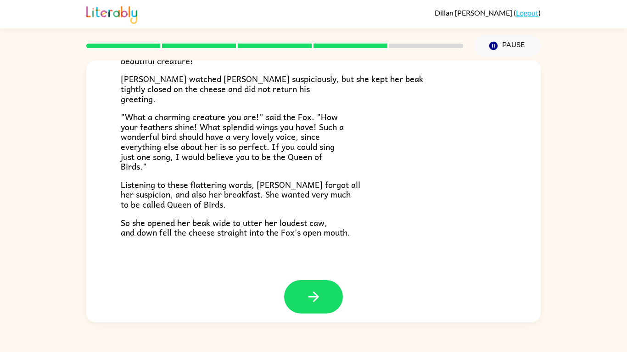
scroll to position [178, 0]
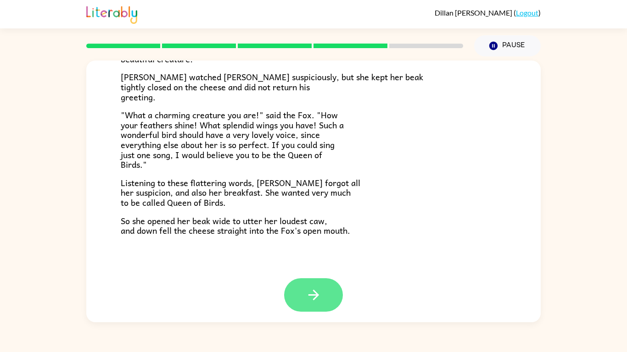
click at [303, 293] on button "button" at bounding box center [313, 296] width 59 height 34
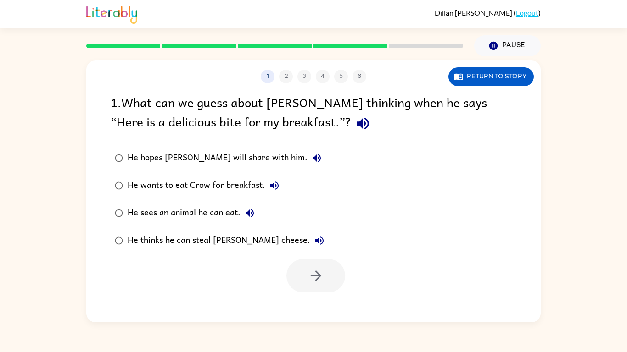
scroll to position [0, 0]
click at [303, 293] on div "1 2 3 4 5 6 Return to story 1 . What can we guess about Fox’s thinking when he …" at bounding box center [313, 192] width 454 height 262
click at [206, 206] on div "He sees an animal he can eat." at bounding box center [193, 213] width 131 height 18
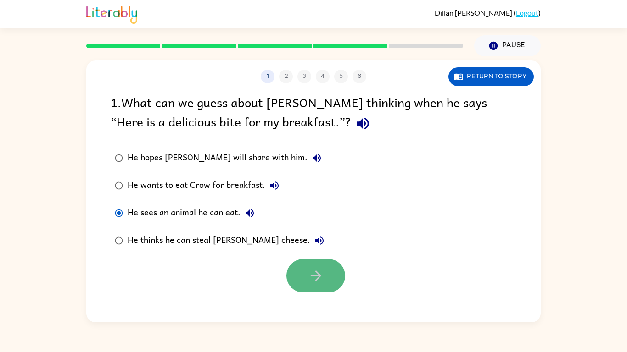
click at [329, 287] on button "button" at bounding box center [315, 276] width 59 height 34
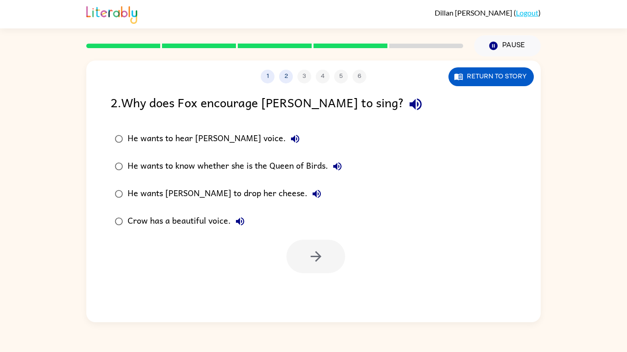
click at [196, 222] on div "Crow has a beautiful voice." at bounding box center [189, 221] width 122 height 18
click at [332, 258] on button "button" at bounding box center [315, 257] width 59 height 34
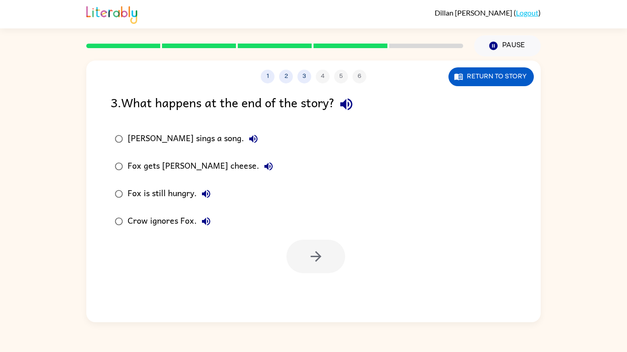
click at [201, 165] on div "Fox gets Crow's cheese." at bounding box center [203, 166] width 150 height 18
click at [298, 245] on button "button" at bounding box center [315, 257] width 59 height 34
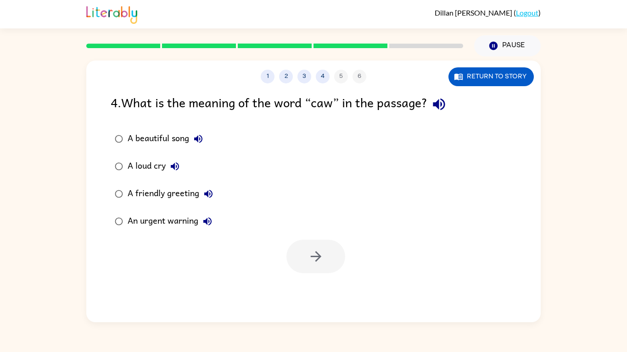
click at [144, 182] on label "A friendly greeting" at bounding box center [164, 194] width 117 height 28
click at [141, 171] on div "A loud cry" at bounding box center [156, 166] width 56 height 18
click at [269, 235] on div "A beautiful song A loud cry A friendly greeting An urgent warning" at bounding box center [326, 180] width 430 height 110
click at [299, 239] on div at bounding box center [313, 254] width 454 height 38
click at [322, 266] on button "button" at bounding box center [315, 257] width 59 height 34
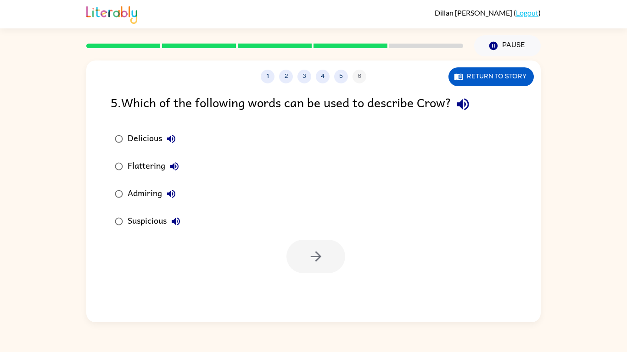
click at [321, 267] on div at bounding box center [315, 257] width 59 height 34
click at [144, 199] on div "Admiring" at bounding box center [154, 194] width 53 height 18
click at [155, 218] on div "Suspicious" at bounding box center [156, 221] width 57 height 18
click at [140, 168] on div "Flattering" at bounding box center [156, 166] width 56 height 18
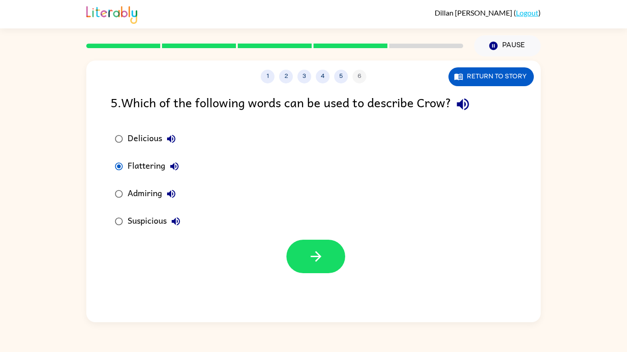
click at [147, 214] on div "Suspicious" at bounding box center [156, 221] width 57 height 18
click at [326, 246] on button "button" at bounding box center [315, 257] width 59 height 34
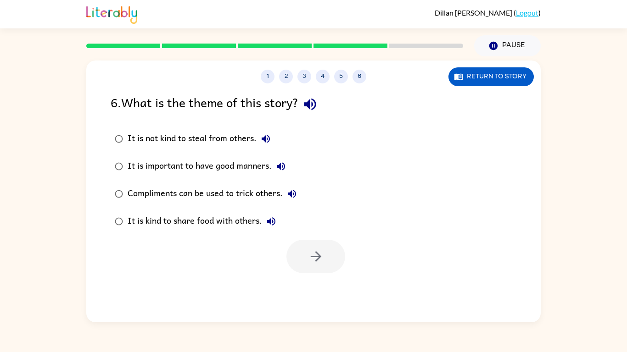
click at [204, 145] on div "It is not kind to steal from others." at bounding box center [201, 139] width 147 height 18
click at [180, 219] on div "It is kind to share food with others." at bounding box center [204, 221] width 153 height 18
click at [240, 150] on label "It is not kind to steal from others." at bounding box center [206, 139] width 200 height 28
click at [341, 240] on div at bounding box center [313, 254] width 454 height 38
click at [322, 255] on icon "button" at bounding box center [316, 257] width 16 height 16
